Goal: Task Accomplishment & Management: Manage account settings

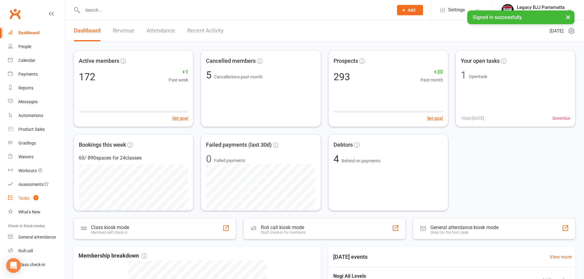
click at [45, 200] on link "Tasks 1" at bounding box center [36, 198] width 57 height 14
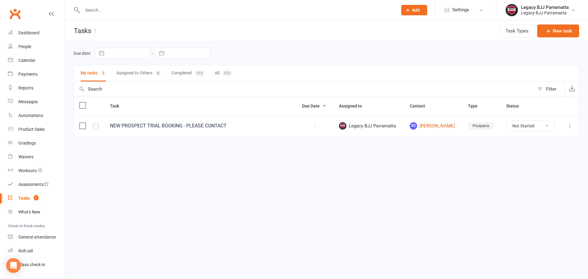
click at [218, 126] on div "NEW PROSPECT TRIAL BOOKING - PLEASE CONTACT" at bounding box center [200, 126] width 181 height 6
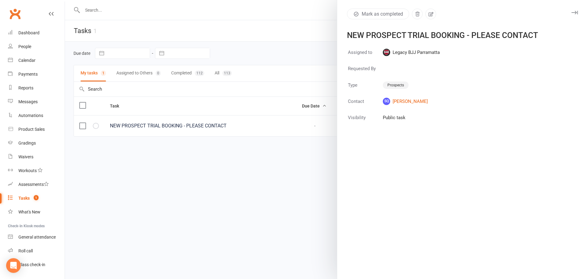
click at [175, 127] on div at bounding box center [326, 139] width 523 height 279
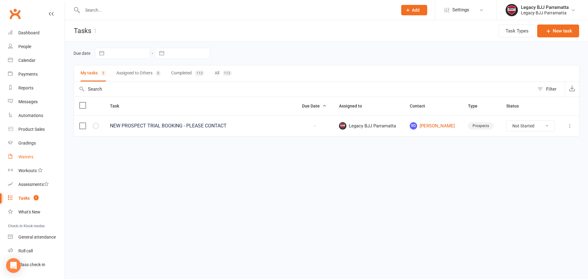
click at [38, 154] on link "Waivers" at bounding box center [36, 157] width 57 height 14
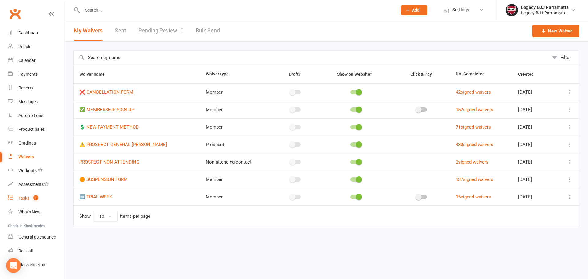
click at [37, 195] on link "Tasks 1" at bounding box center [36, 198] width 57 height 14
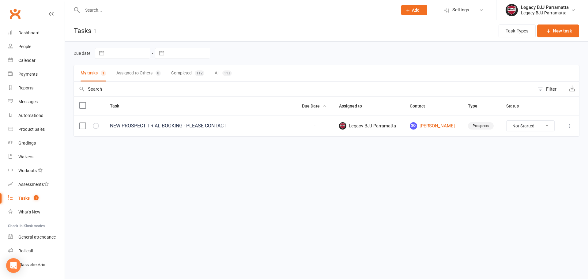
click at [107, 123] on td "NEW PROSPECT TRIAL BOOKING - PLEASE CONTACT" at bounding box center [200, 125] width 192 height 21
click at [111, 124] on div "NEW PROSPECT TRIAL BOOKING - PLEASE CONTACT" at bounding box center [200, 126] width 181 height 6
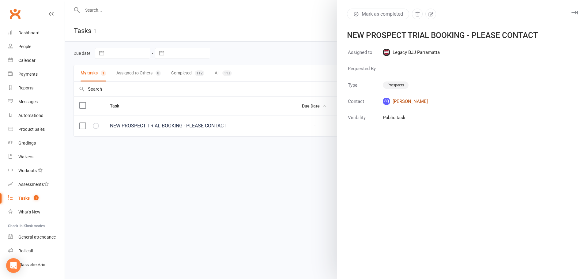
click at [409, 98] on link "SQ [PERSON_NAME]" at bounding box center [411, 101] width 57 height 7
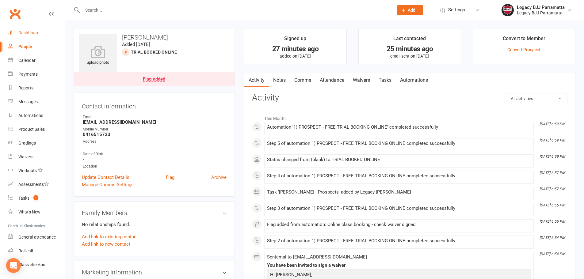
click at [40, 36] on link "Dashboard" at bounding box center [36, 33] width 57 height 14
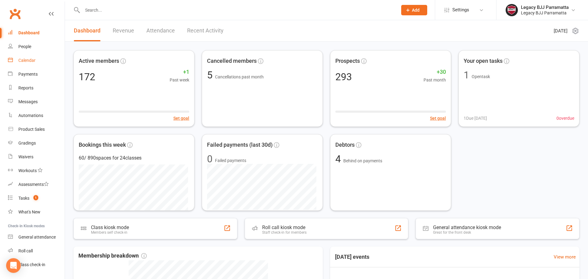
click at [40, 62] on link "Calendar" at bounding box center [36, 61] width 57 height 14
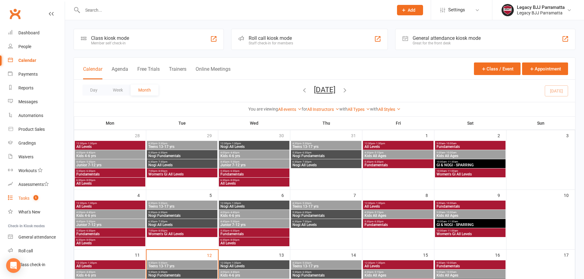
click at [12, 201] on link "Tasks 1" at bounding box center [36, 198] width 57 height 14
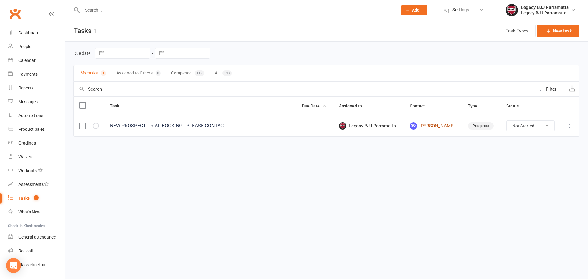
click at [435, 127] on link "SQ [PERSON_NAME]" at bounding box center [433, 125] width 47 height 7
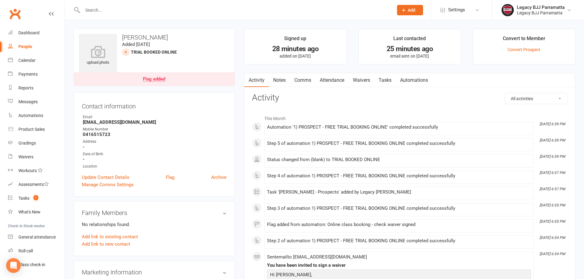
click at [163, 49] on div "upload photo [PERSON_NAME] Added [DATE] TRIAL BOOKED ONLINE prospect Flag added" at bounding box center [154, 57] width 161 height 57
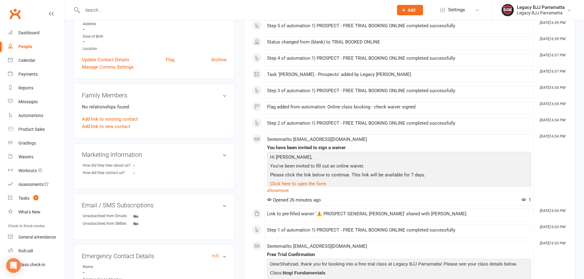
scroll to position [100, 0]
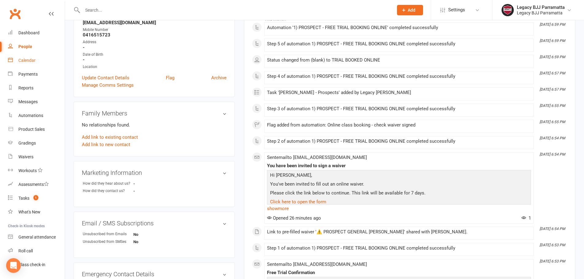
click at [32, 63] on link "Calendar" at bounding box center [36, 61] width 57 height 14
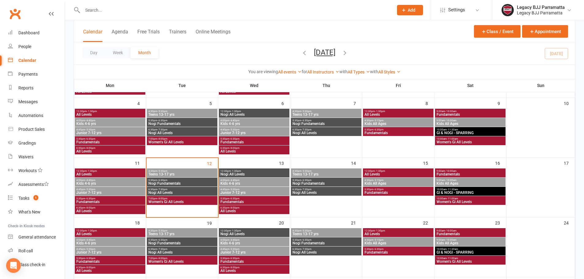
scroll to position [123, 0]
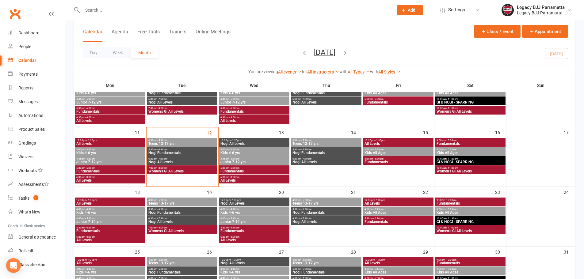
click at [193, 199] on span "4:30pm - 5:30pm" at bounding box center [182, 200] width 68 height 3
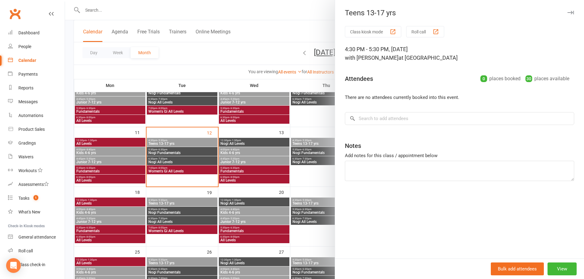
click at [180, 206] on div at bounding box center [324, 139] width 519 height 279
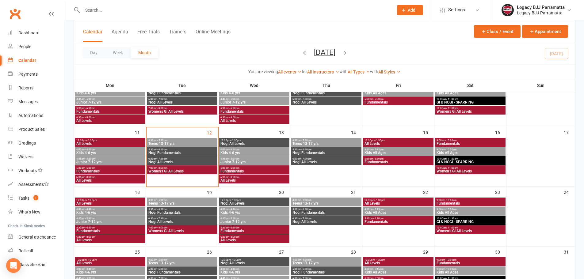
click at [185, 211] on span "Nogi Fundamentals" at bounding box center [182, 213] width 68 height 4
